Goal: Task Accomplishment & Management: Complete application form

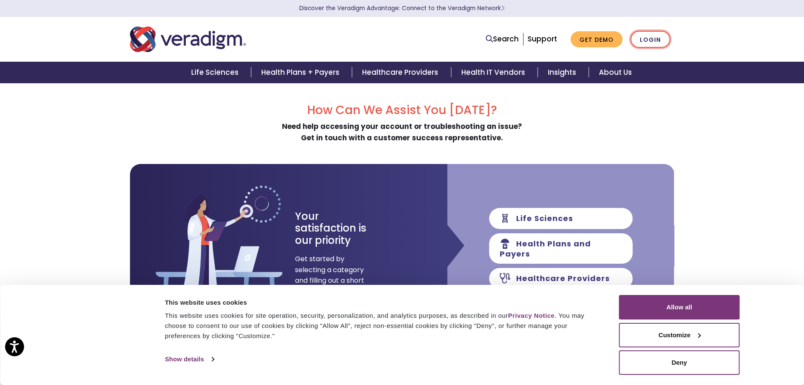
click at [645, 38] on link "Login" at bounding box center [651, 39] width 40 height 17
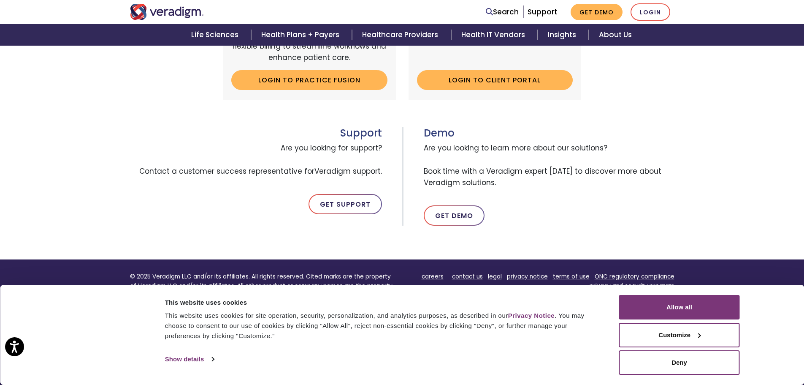
scroll to position [380, 0]
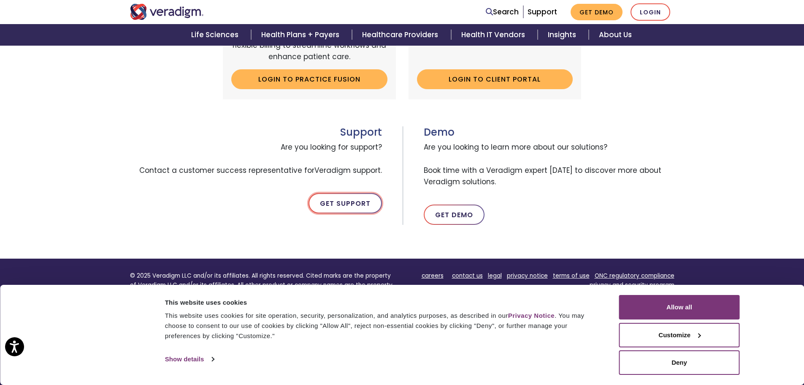
click at [353, 199] on link "Get Support" at bounding box center [345, 203] width 73 height 20
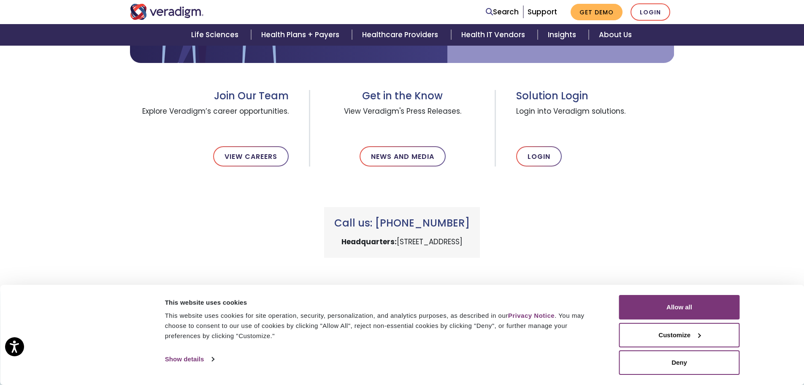
scroll to position [211, 0]
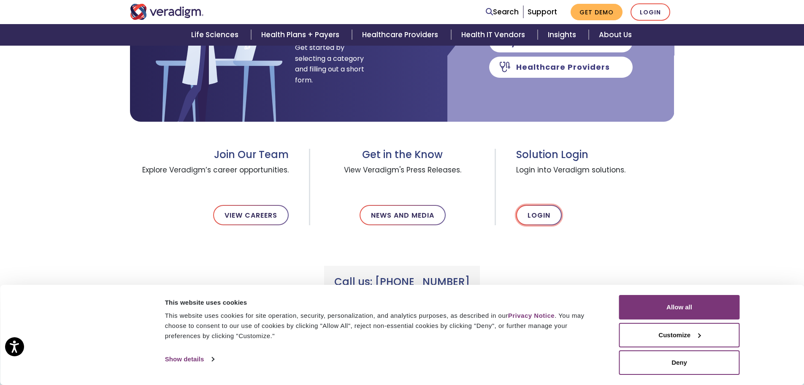
click at [527, 216] on link "Login" at bounding box center [539, 215] width 46 height 20
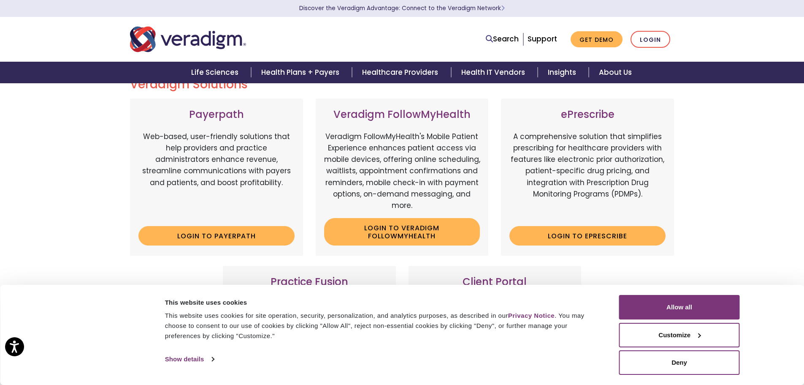
scroll to position [84, 0]
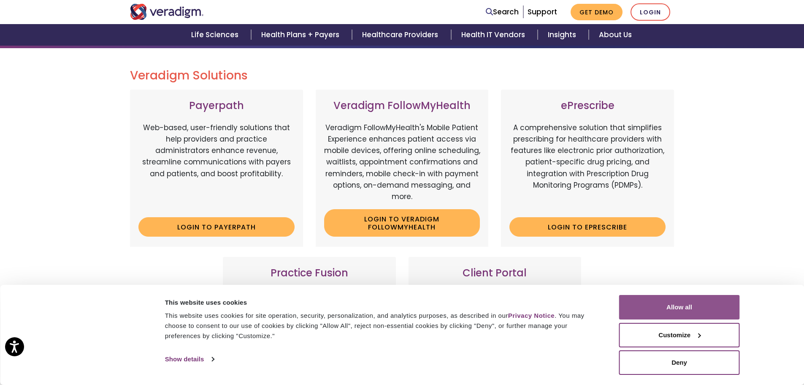
click at [649, 301] on button "Allow all" at bounding box center [679, 307] width 121 height 24
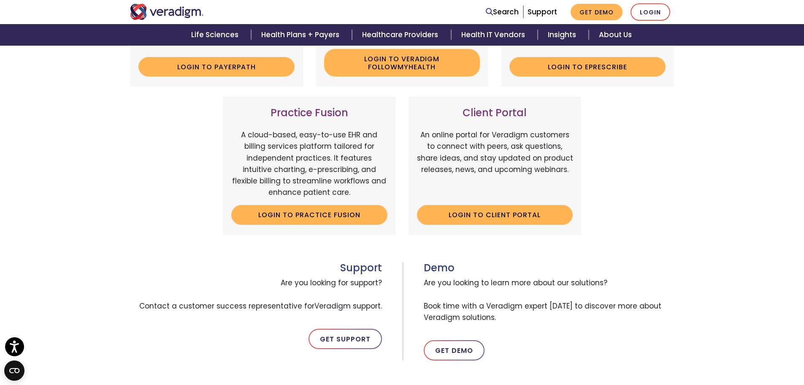
scroll to position [296, 0]
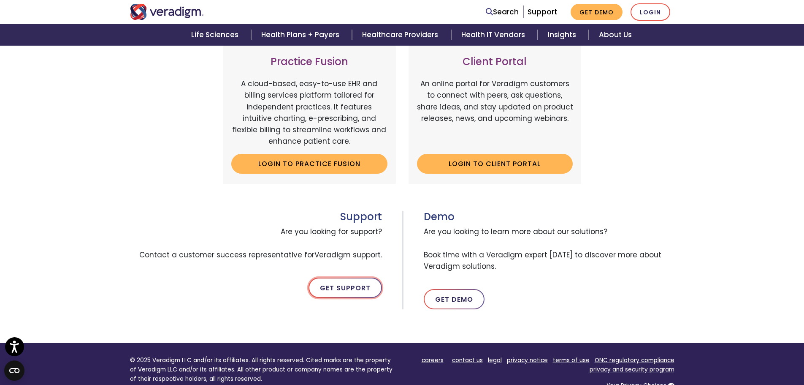
click at [356, 285] on link "Get Support" at bounding box center [345, 287] width 73 height 20
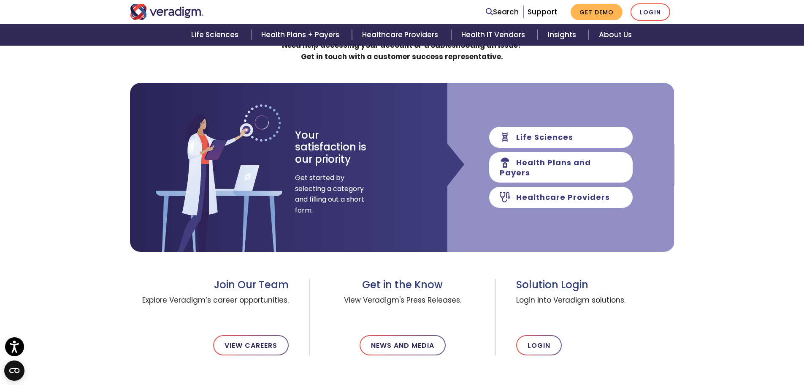
scroll to position [84, 0]
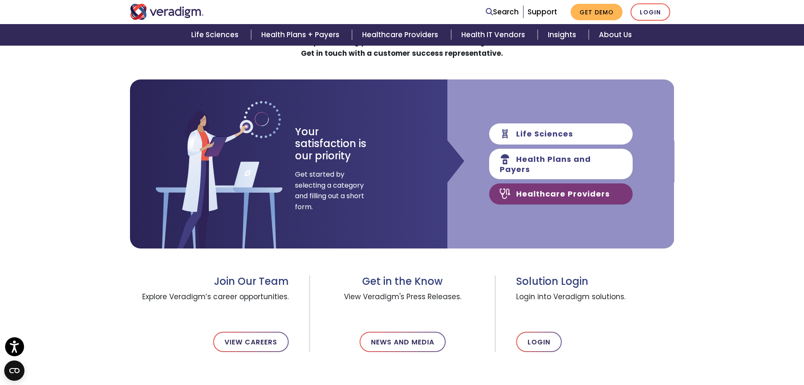
click at [562, 189] on link "Healthcare Providers" at bounding box center [561, 193] width 144 height 21
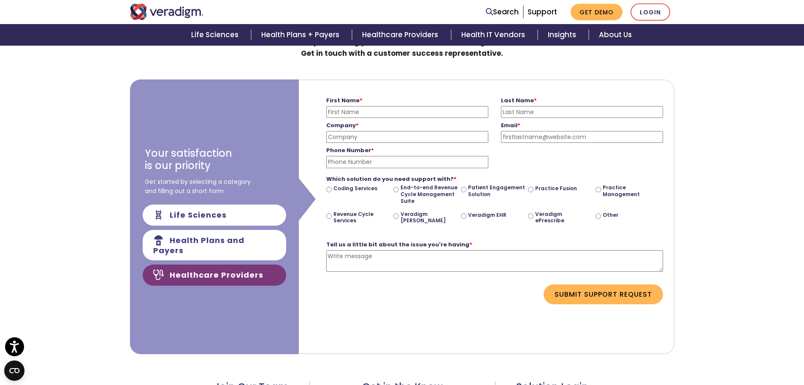
click at [378, 113] on input "First Name *" at bounding box center [407, 112] width 162 height 12
type input "[PERSON_NAME]"
type input "[PERSON_NAME], MD"
type input "[EMAIL_ADDRESS][DOMAIN_NAME]"
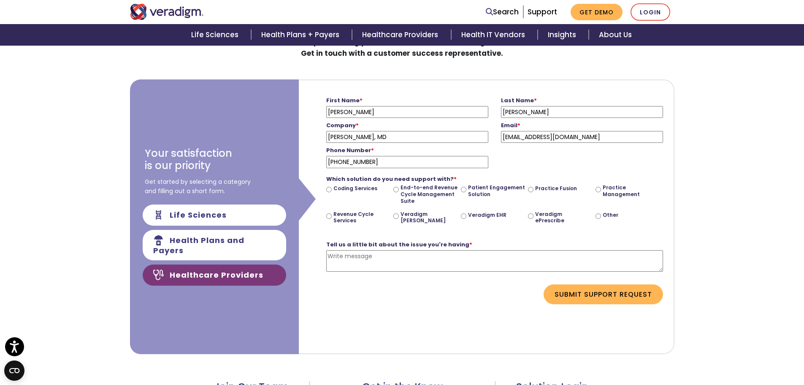
type input "[PHONE_NUMBER]"
click at [531, 217] on input "Veradigm ePrescribe" at bounding box center [530, 215] width 5 height 5
radio input "true"
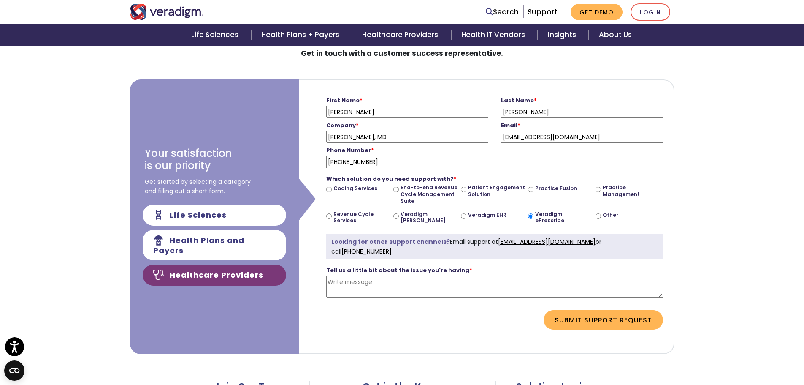
click at [380, 285] on textarea "Tell us a little bit about the issue you're having *" at bounding box center [494, 287] width 337 height 22
click at [537, 241] on link "[EMAIL_ADDRESS][DOMAIN_NAME]" at bounding box center [547, 241] width 98 height 8
drag, startPoint x: 490, startPoint y: 241, endPoint x: 597, endPoint y: 243, distance: 106.8
click at [597, 243] on div "Looking for other support channels? Email support at [EMAIL_ADDRESS][DOMAIN_NAM…" at bounding box center [494, 246] width 337 height 26
copy div "[EMAIL_ADDRESS][DOMAIN_NAME]"
